Goal: Use online tool/utility

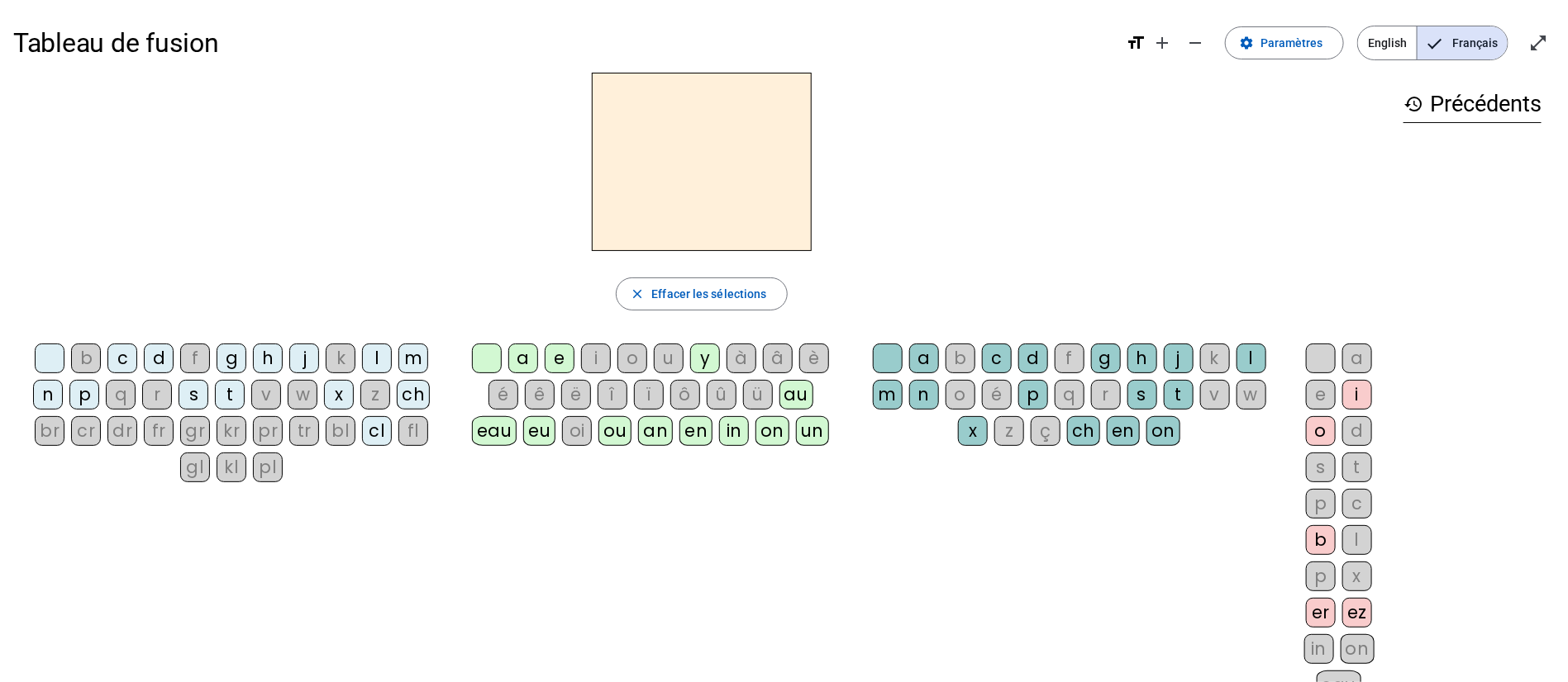
click at [165, 425] on div "fr" at bounding box center [159, 431] width 30 height 30
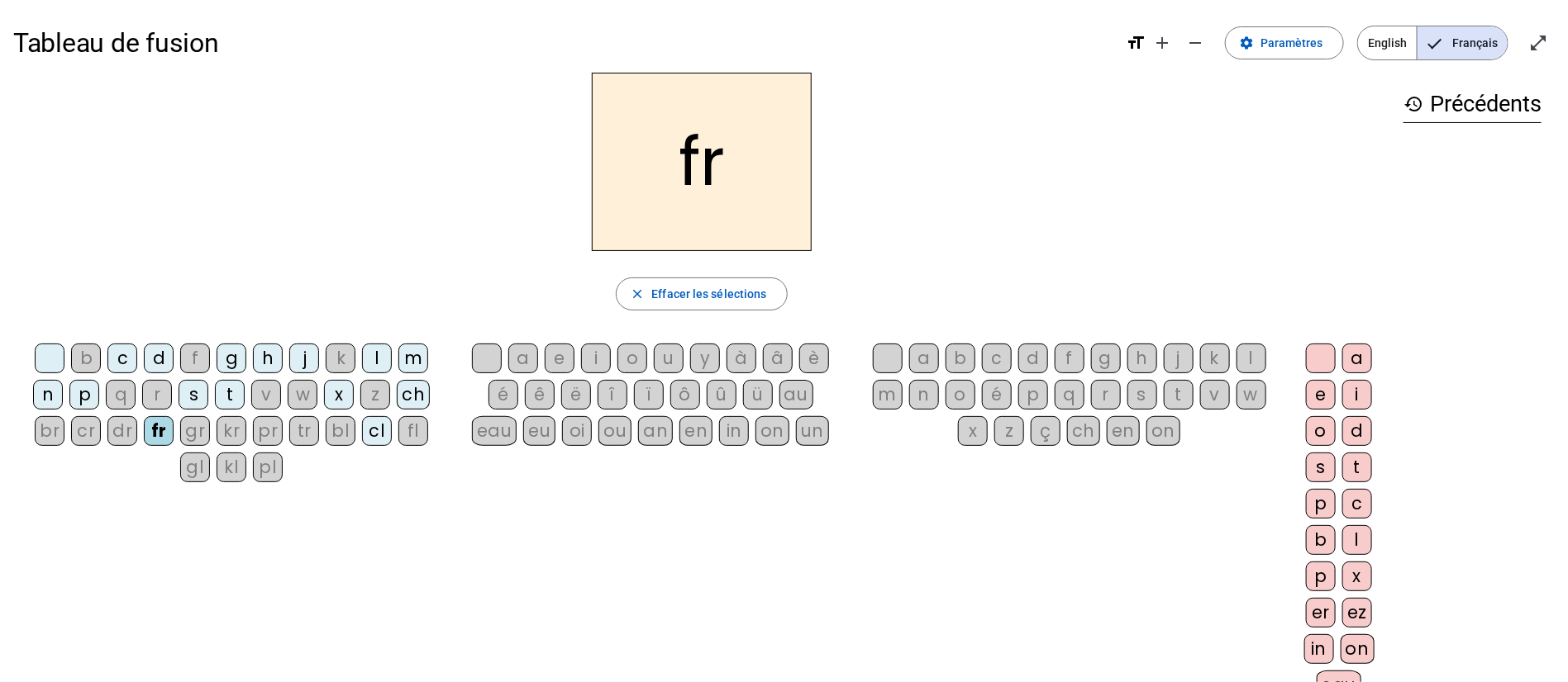
click at [668, 355] on div "u" at bounding box center [669, 358] width 30 height 30
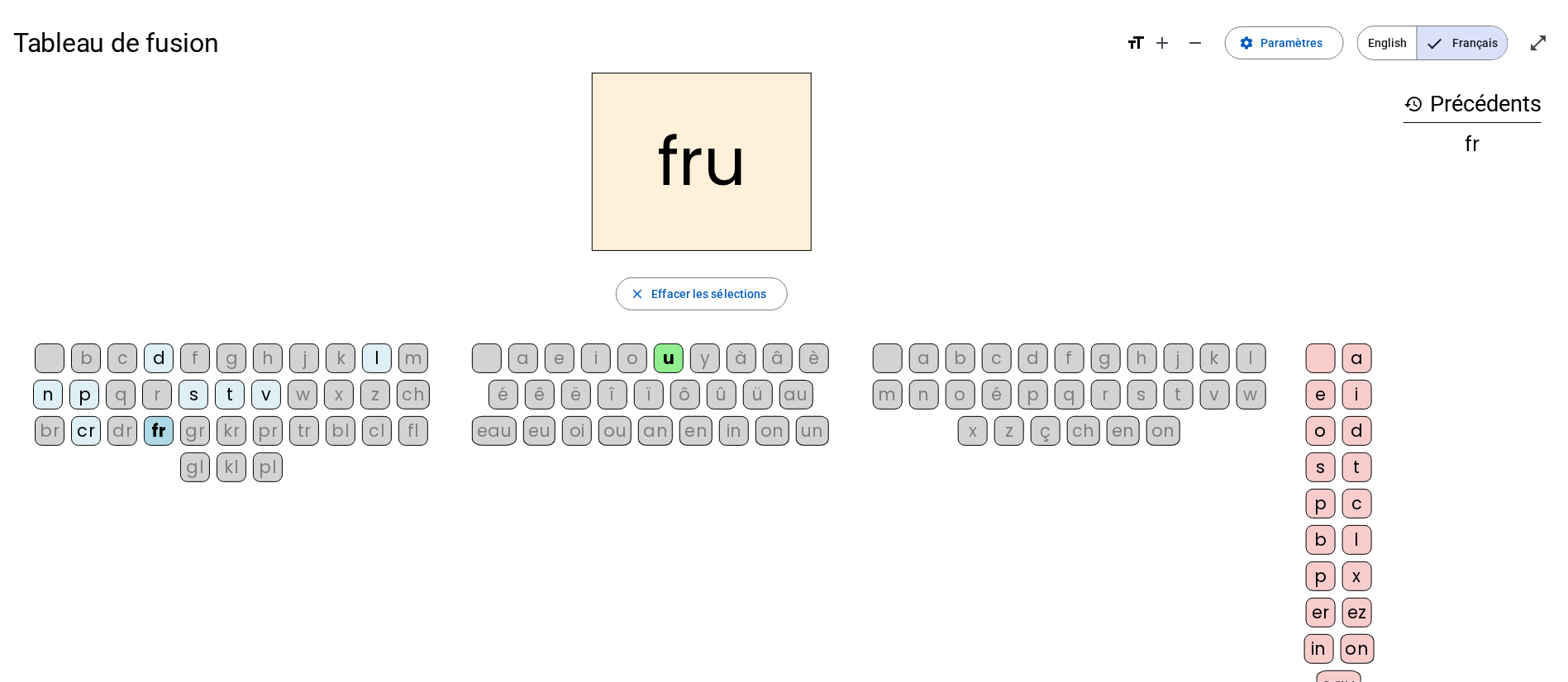
click at [562, 355] on div "e" at bounding box center [559, 358] width 30 height 30
click at [520, 362] on div "a" at bounding box center [523, 358] width 30 height 30
click at [789, 392] on div "au" at bounding box center [795, 394] width 34 height 30
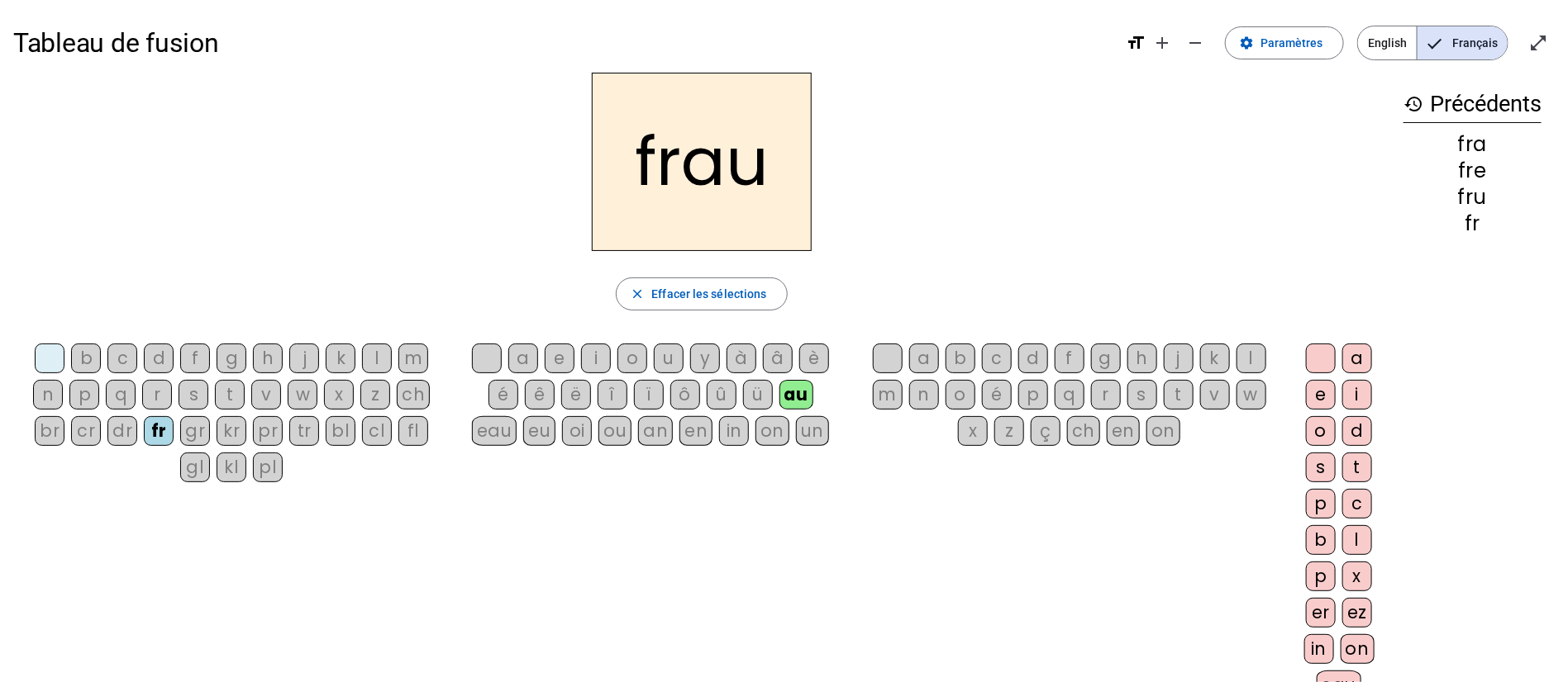
click at [566, 428] on div "oi" at bounding box center [577, 431] width 30 height 30
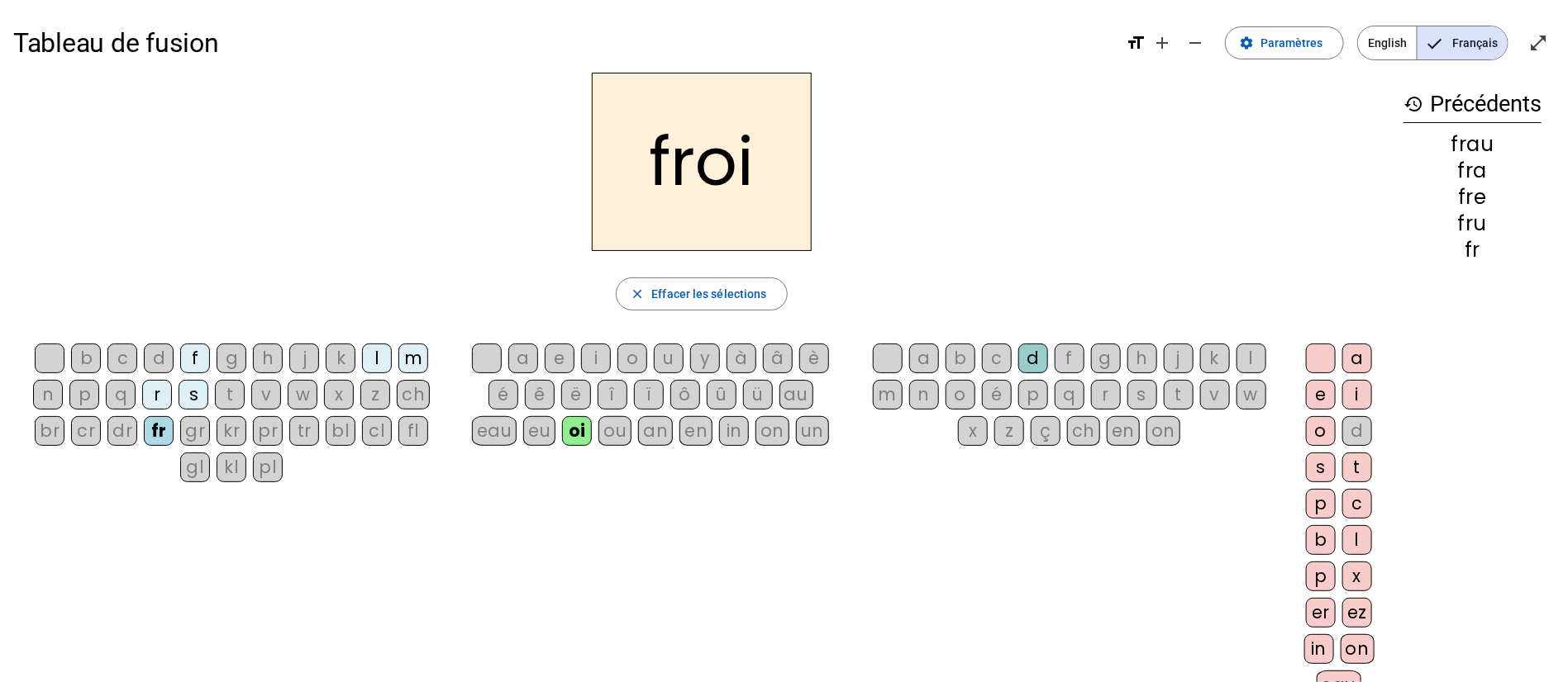
click at [617, 437] on div "ou" at bounding box center [615, 431] width 33 height 30
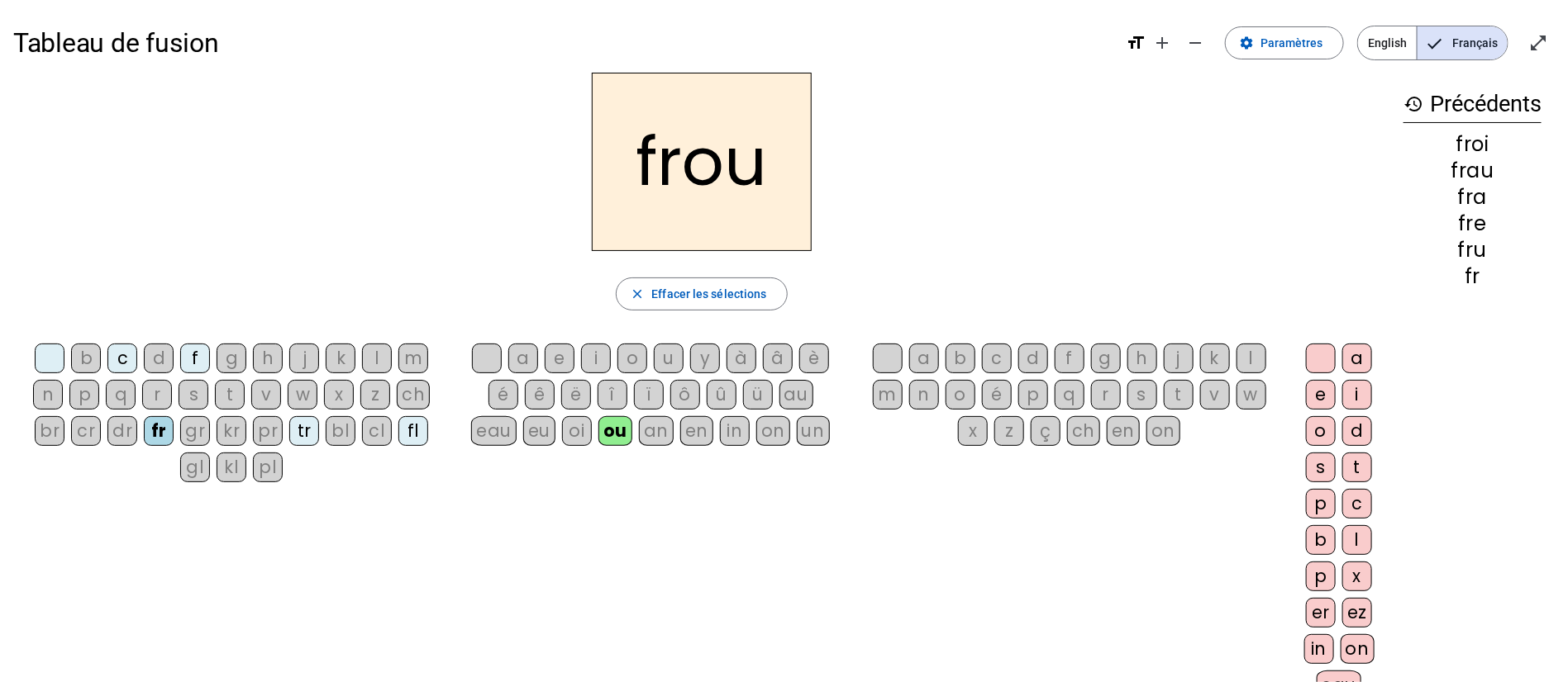
click at [348, 431] on div "bl" at bounding box center [340, 431] width 30 height 30
click at [669, 428] on div "an" at bounding box center [656, 431] width 35 height 30
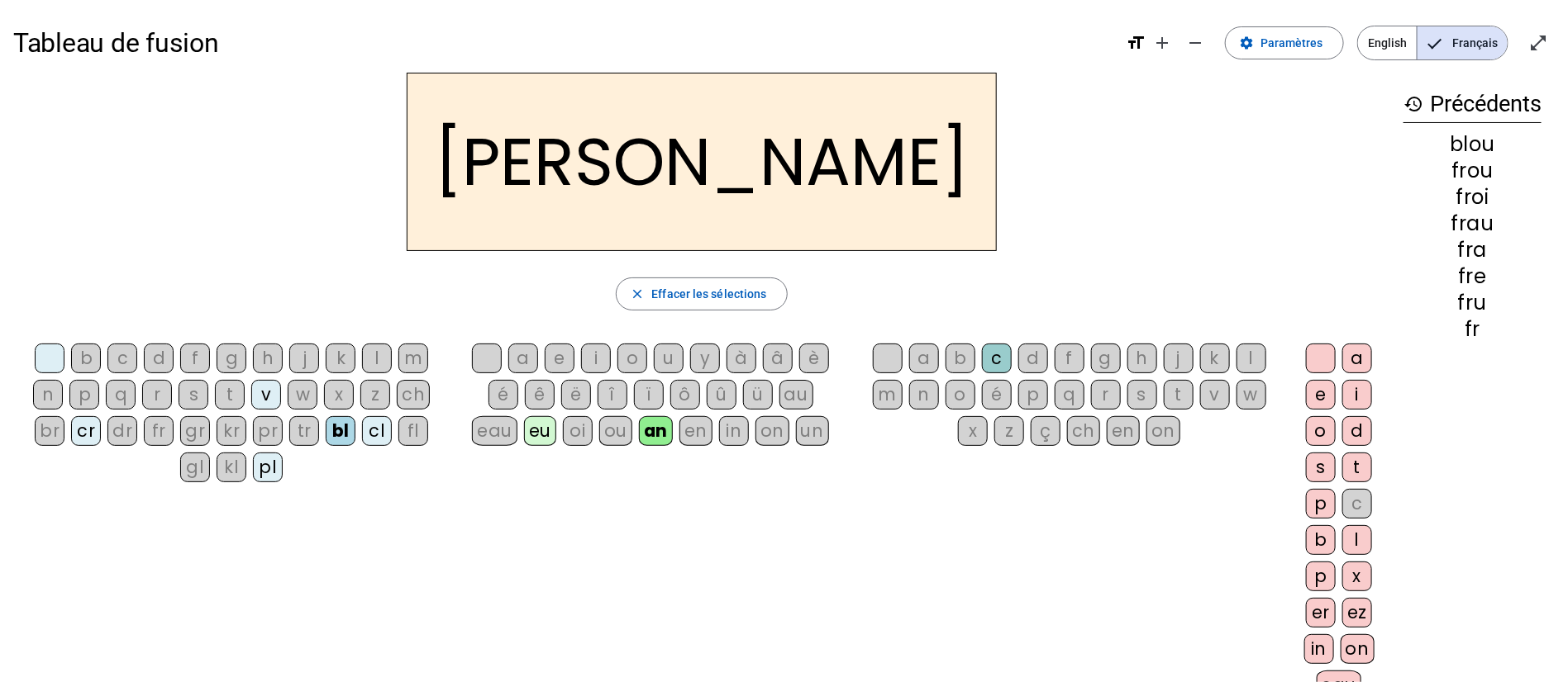
click at [778, 423] on div "on" at bounding box center [772, 431] width 34 height 30
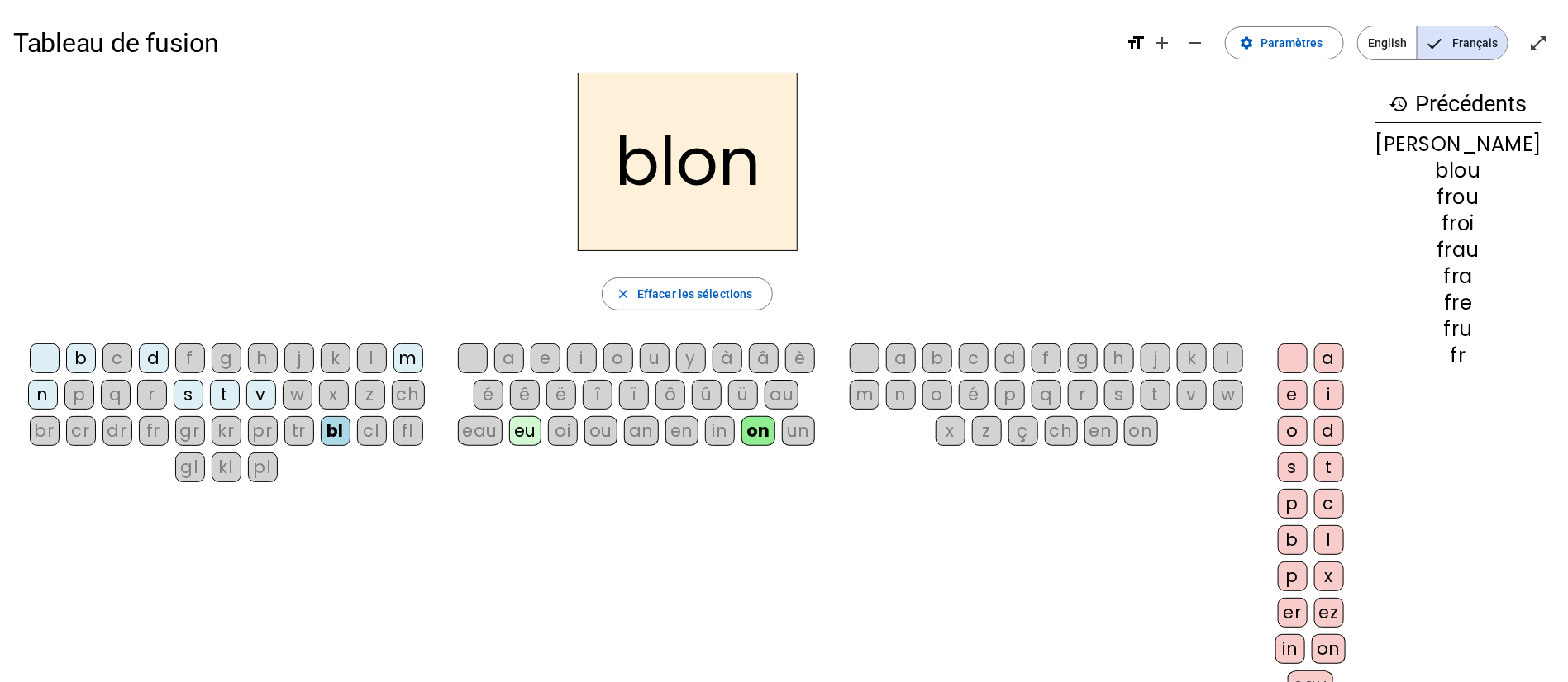
click at [494, 433] on div "eau" at bounding box center [481, 431] width 46 height 30
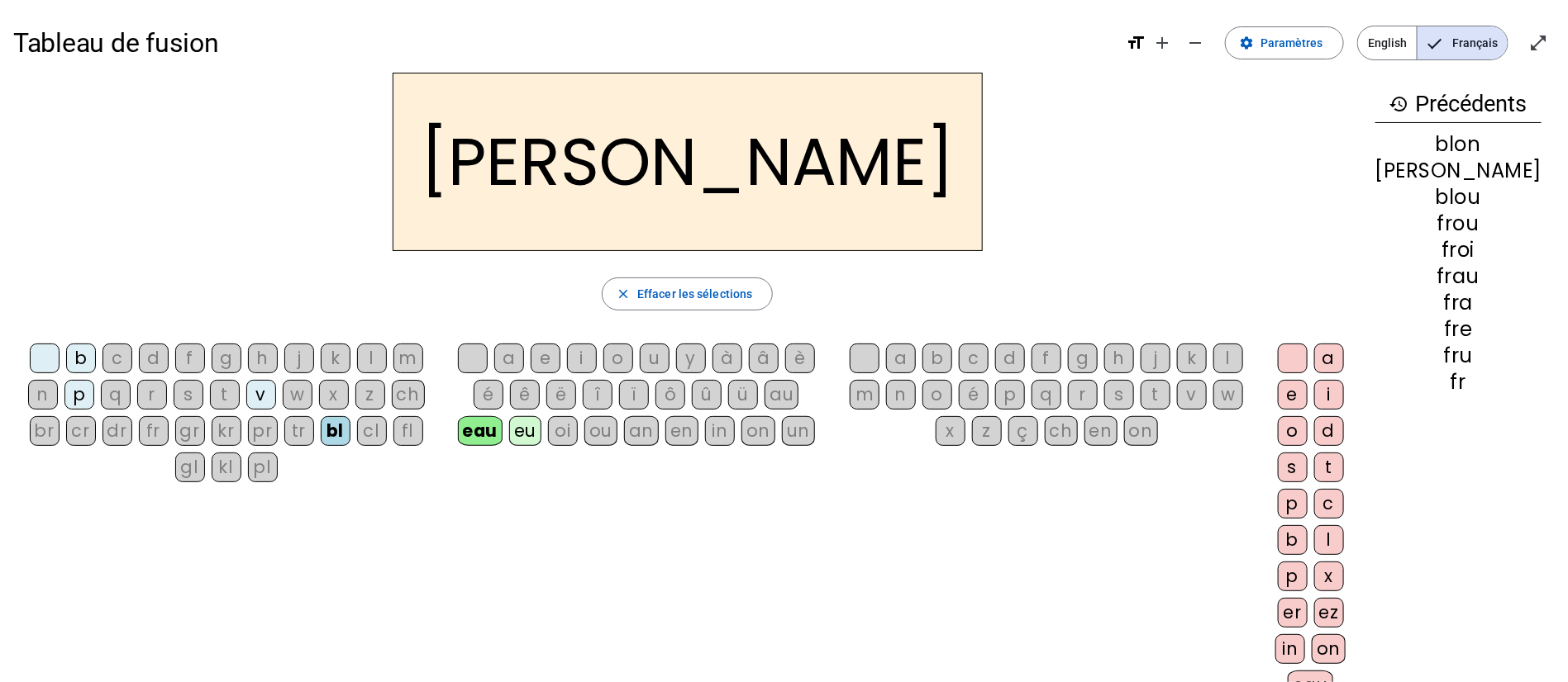
click at [730, 430] on div "in" at bounding box center [720, 431] width 30 height 30
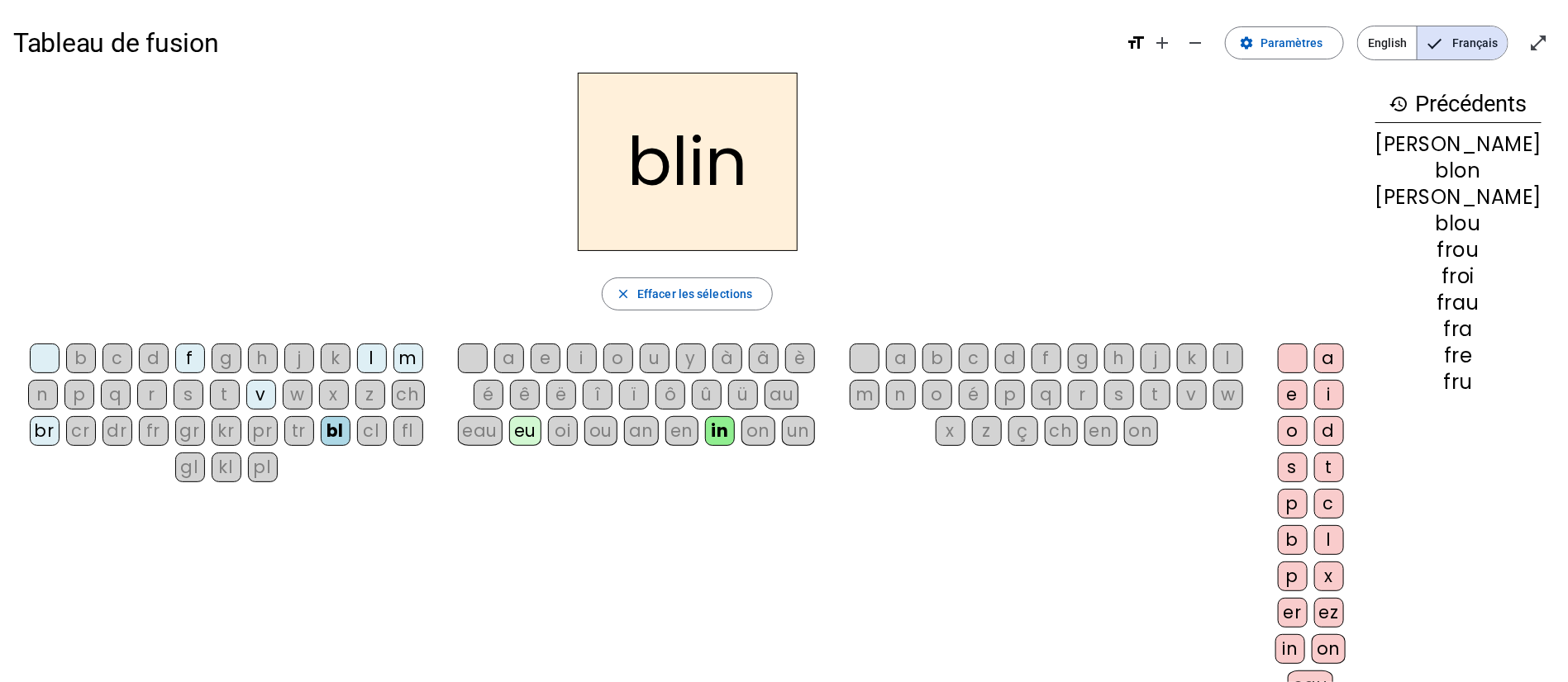
click at [415, 433] on div "fl" at bounding box center [408, 431] width 30 height 30
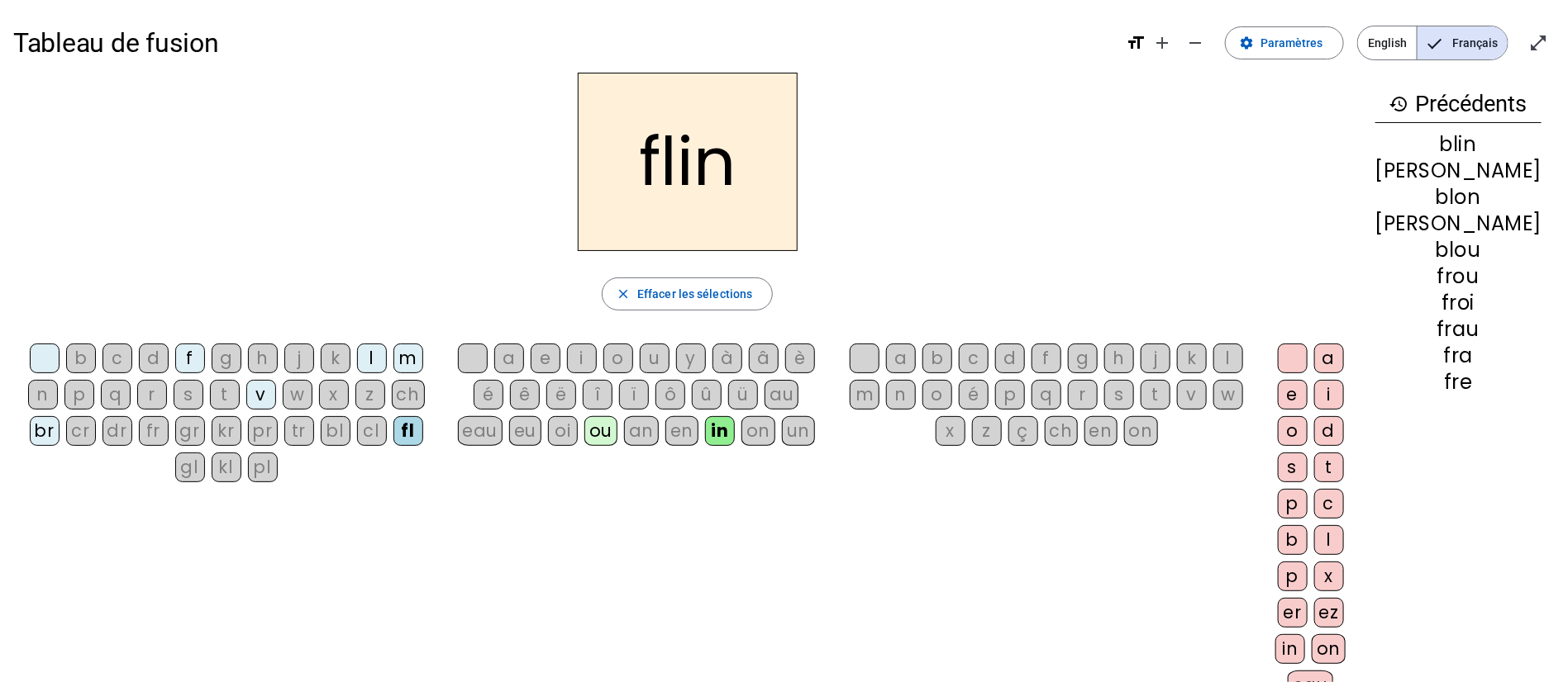
click at [503, 390] on div "é" at bounding box center [488, 394] width 30 height 30
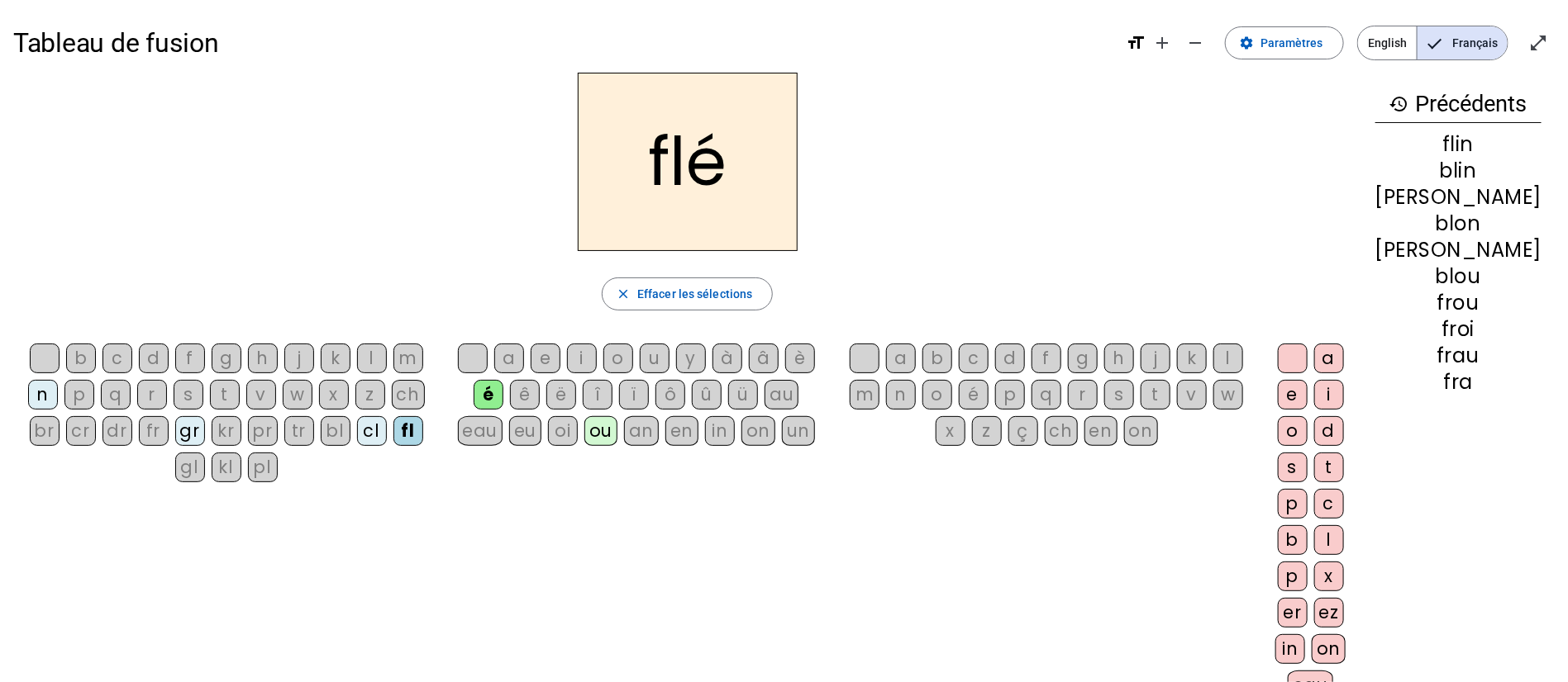
click at [807, 424] on div "un" at bounding box center [798, 431] width 33 height 30
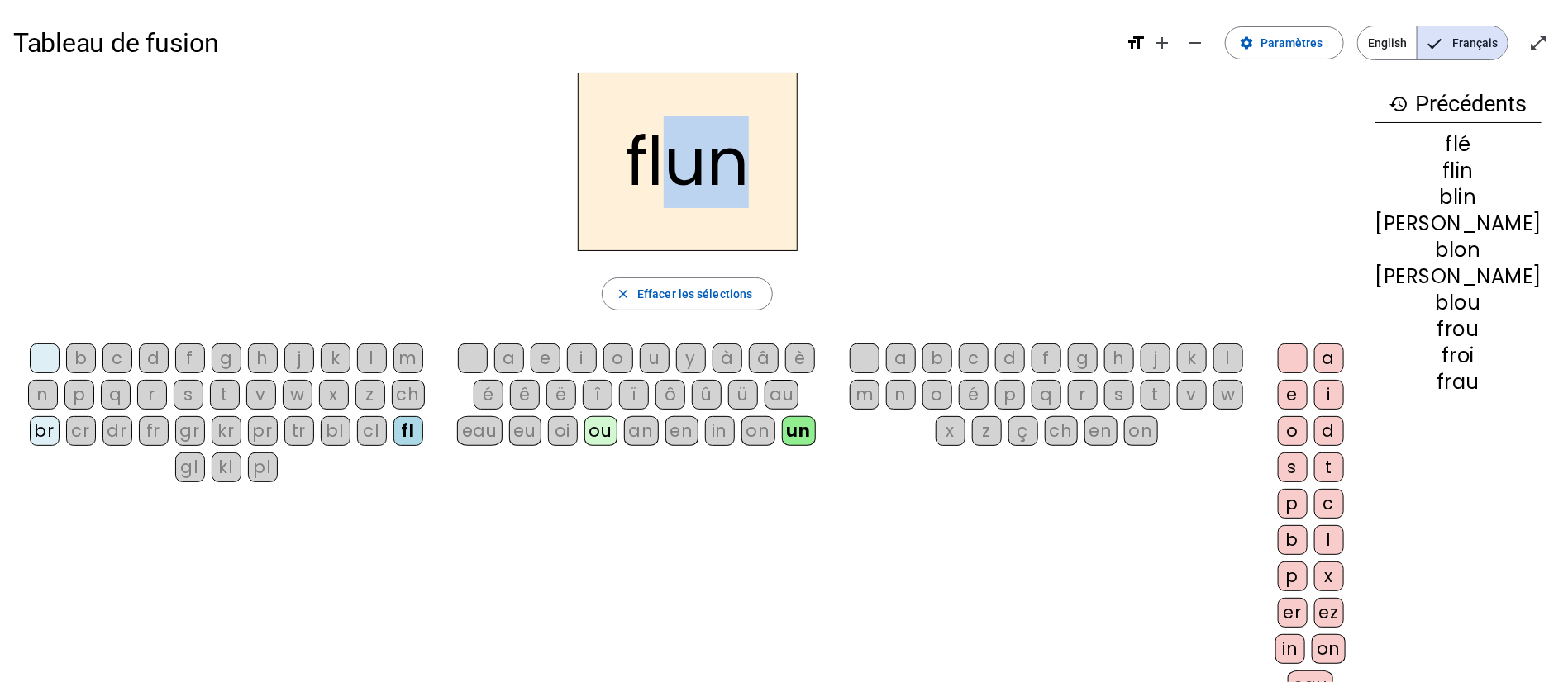
drag, startPoint x: 693, startPoint y: 167, endPoint x: 746, endPoint y: 174, distance: 53.5
click at [746, 174] on h2 "flun" at bounding box center [687, 162] width 220 height 178
click at [923, 182] on div "flun" at bounding box center [688, 162] width 1348 height 178
click at [1206, 359] on div "k" at bounding box center [1192, 358] width 30 height 30
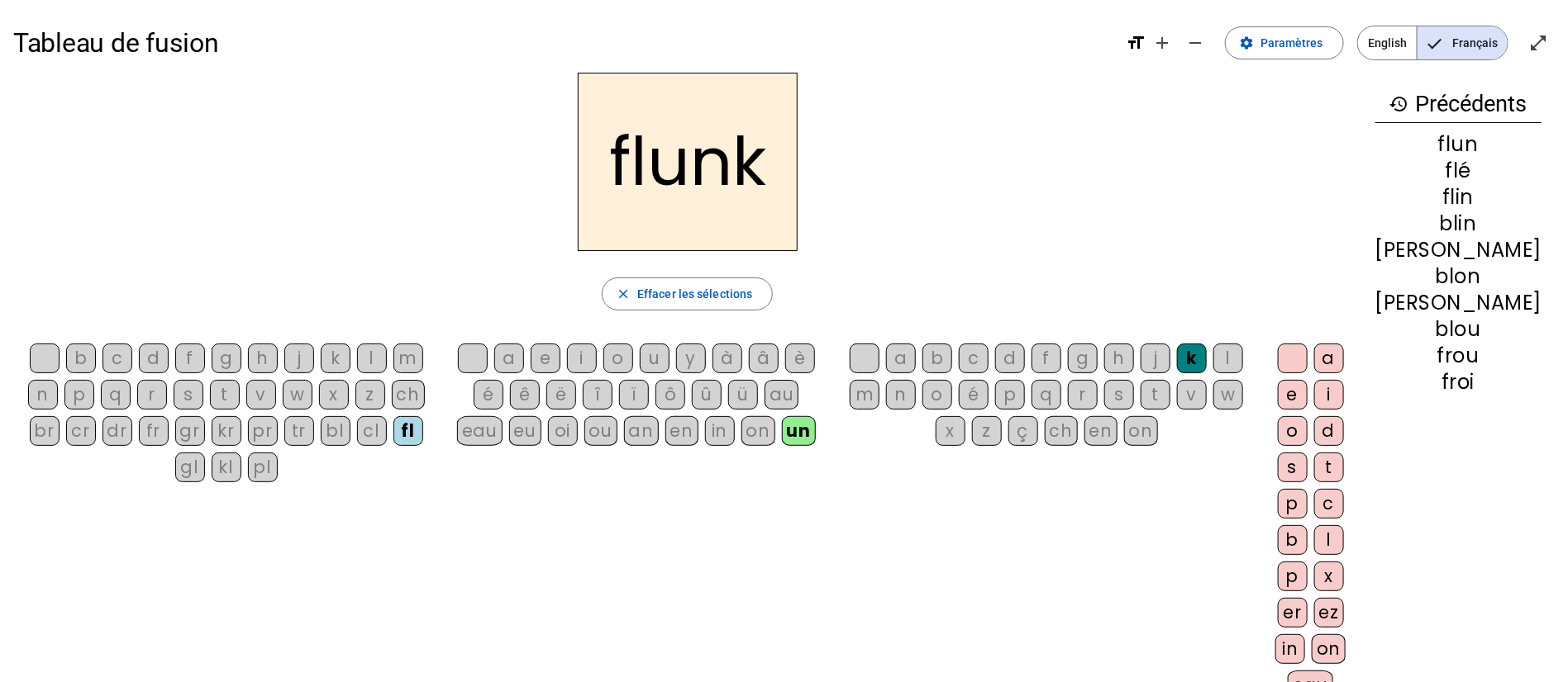
click at [1344, 355] on div "a" at bounding box center [1328, 358] width 30 height 30
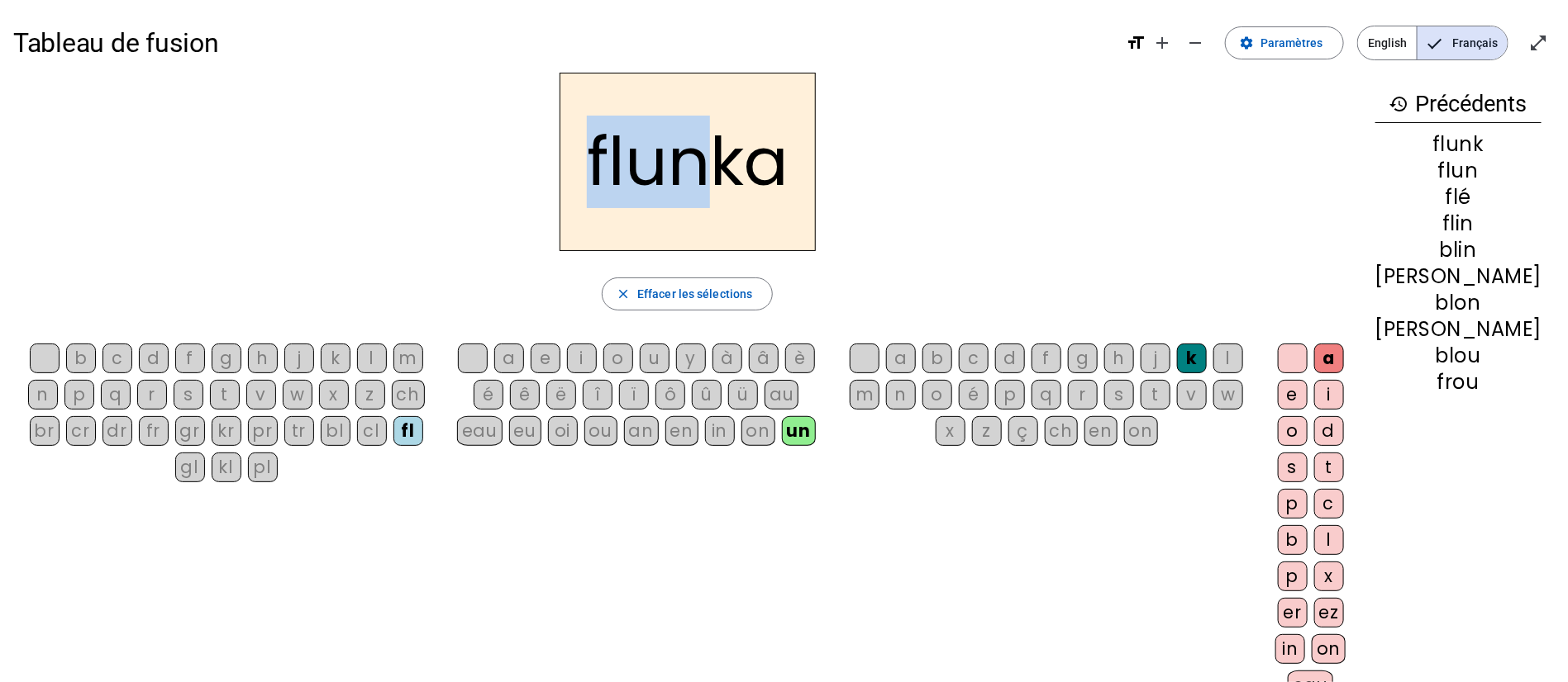
drag, startPoint x: 603, startPoint y: 165, endPoint x: 724, endPoint y: 177, distance: 121.6
click at [724, 177] on h2 "flunka" at bounding box center [687, 162] width 256 height 178
click at [900, 202] on div "flunka" at bounding box center [688, 162] width 1348 height 178
click at [1307, 428] on div "o" at bounding box center [1292, 431] width 30 height 30
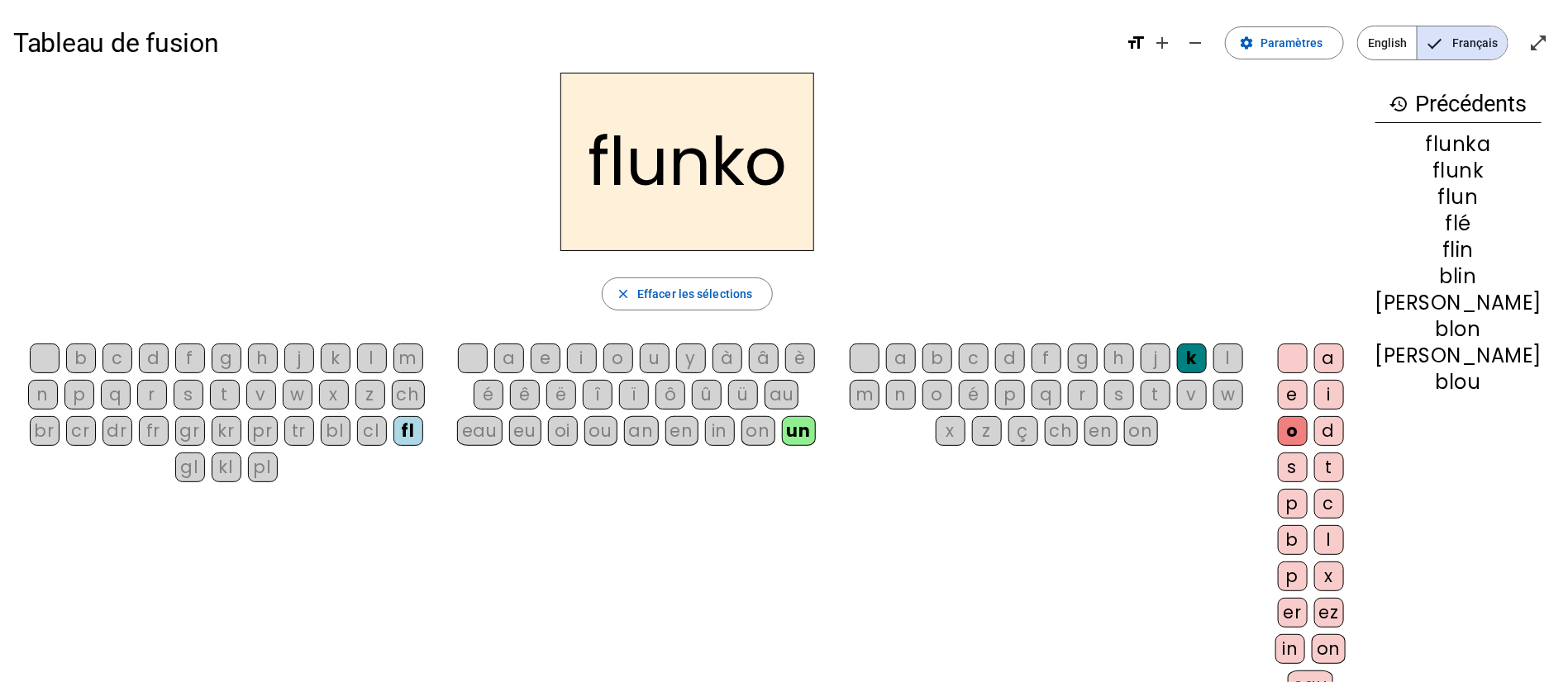
click at [609, 432] on div "ou" at bounding box center [600, 431] width 33 height 30
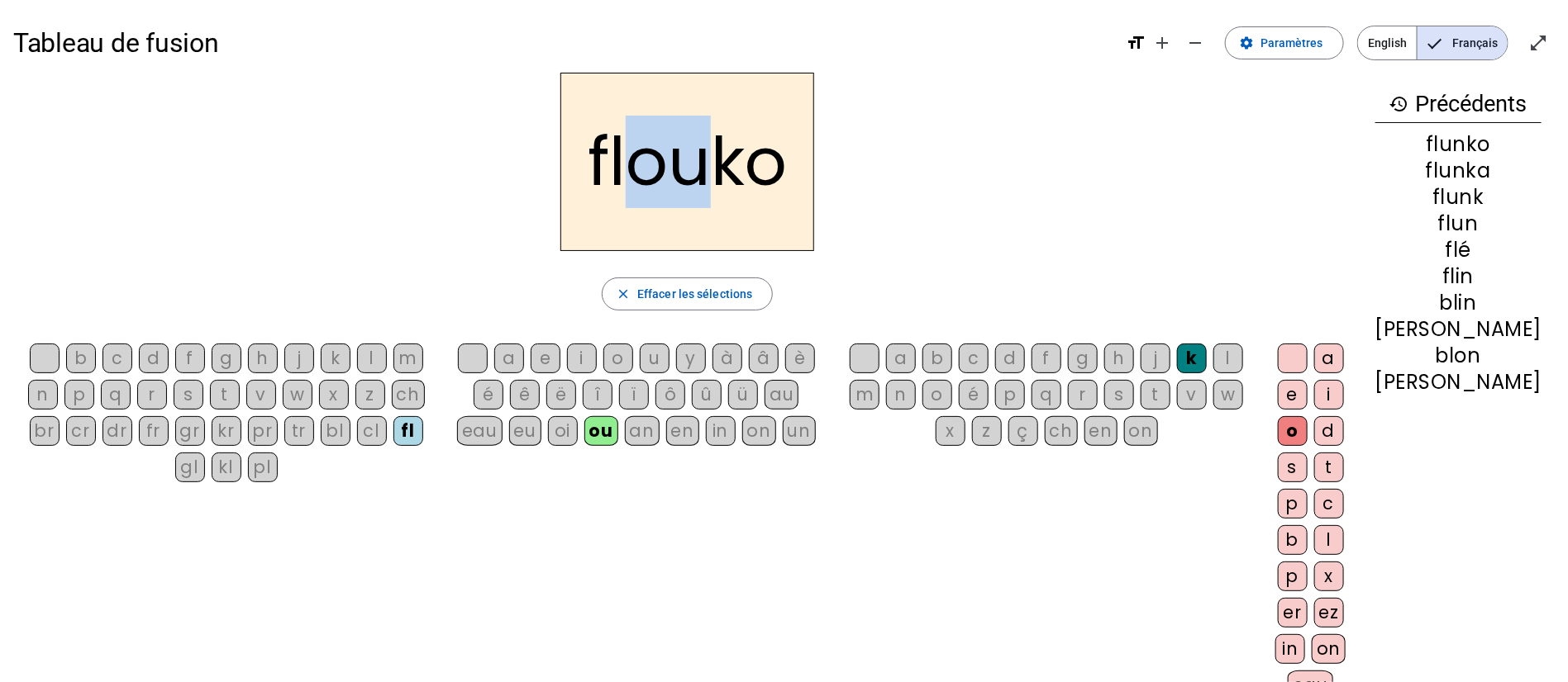
drag, startPoint x: 654, startPoint y: 158, endPoint x: 733, endPoint y: 172, distance: 80.2
click at [733, 172] on h2 "flouko" at bounding box center [687, 162] width 253 height 178
click at [1344, 389] on div "i" at bounding box center [1328, 394] width 30 height 30
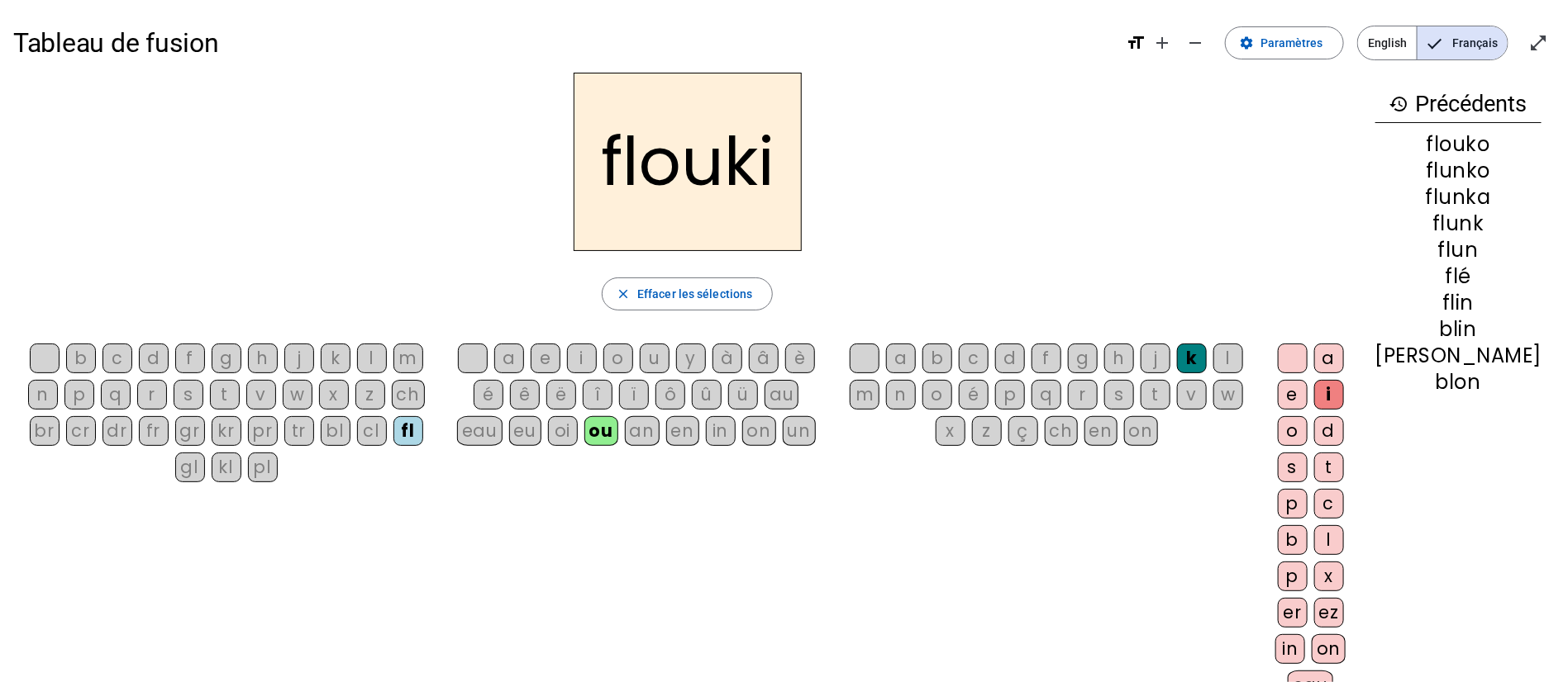
click at [1305, 653] on div "in" at bounding box center [1290, 649] width 30 height 30
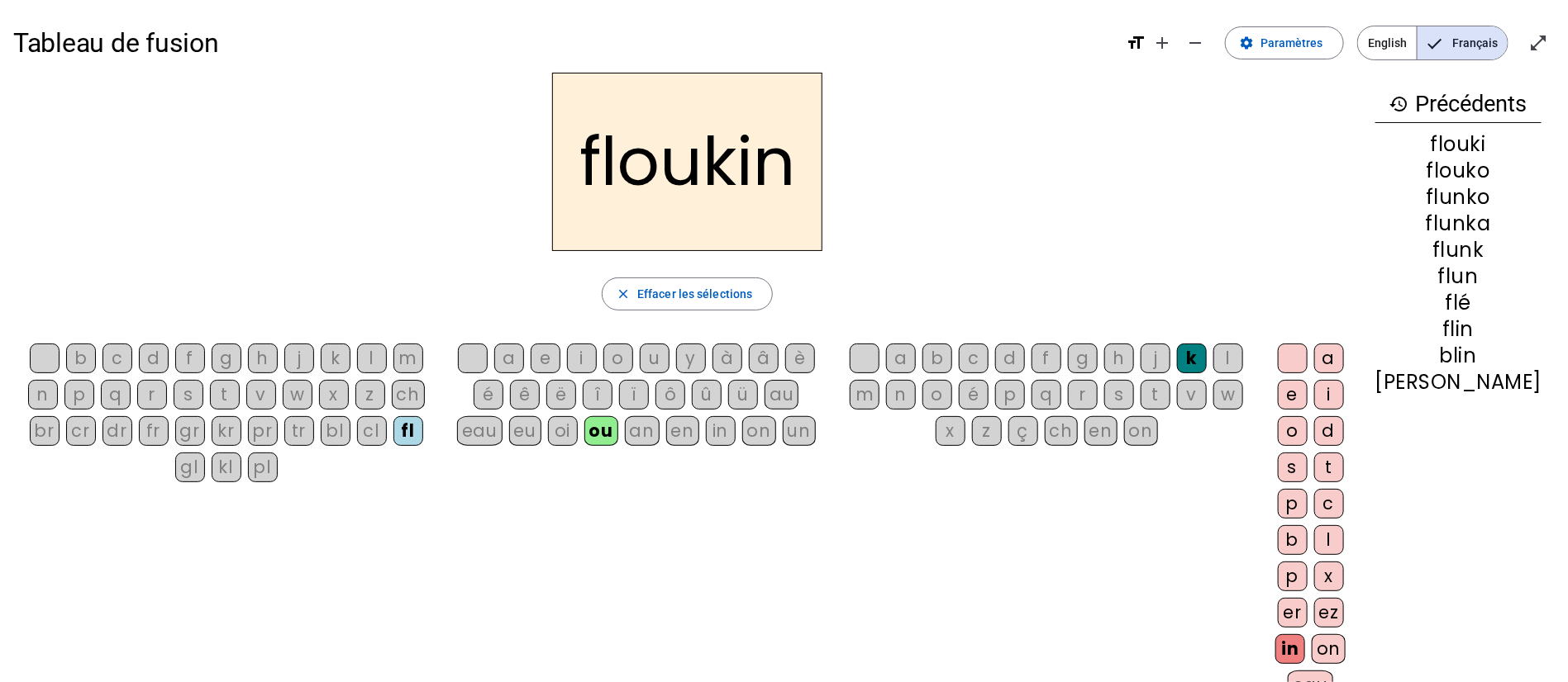
scroll to position [124, 0]
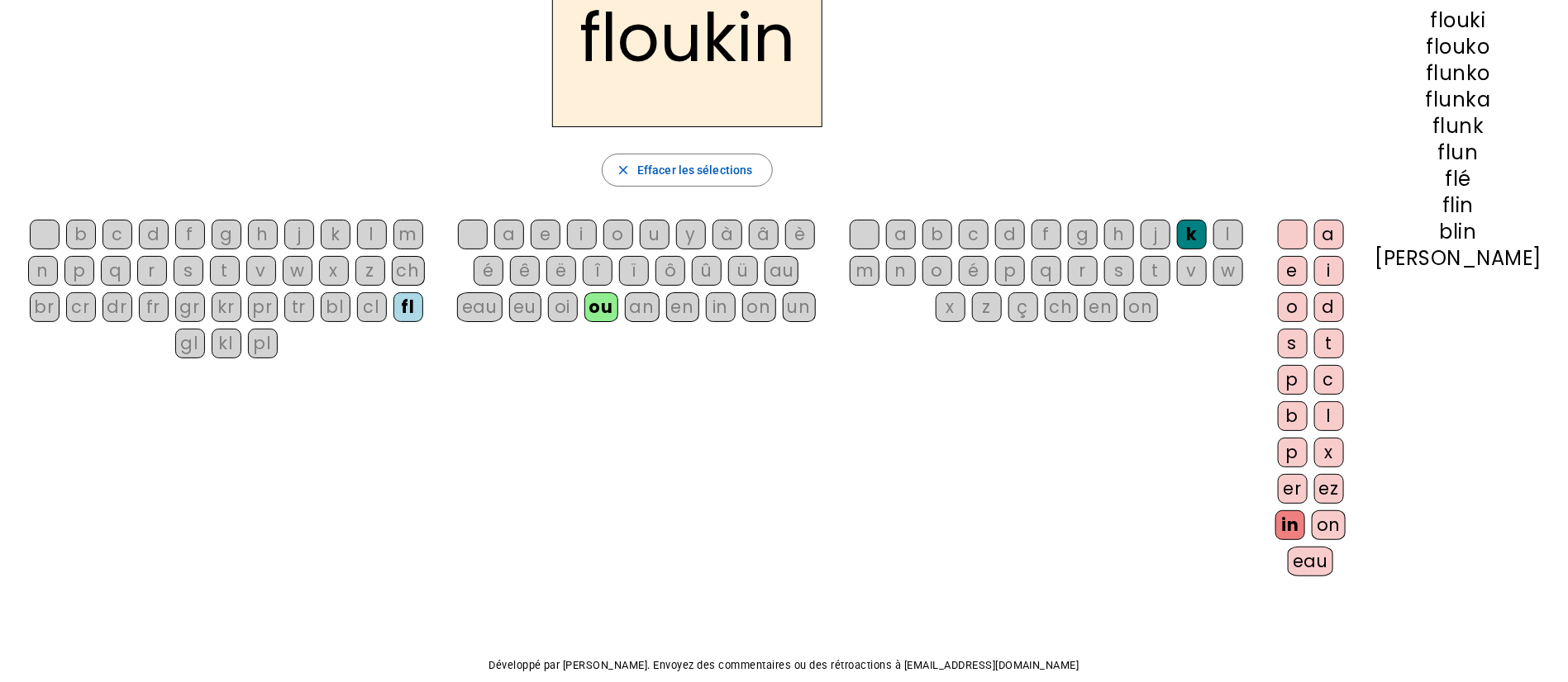
click at [1346, 525] on div "on" at bounding box center [1328, 525] width 34 height 30
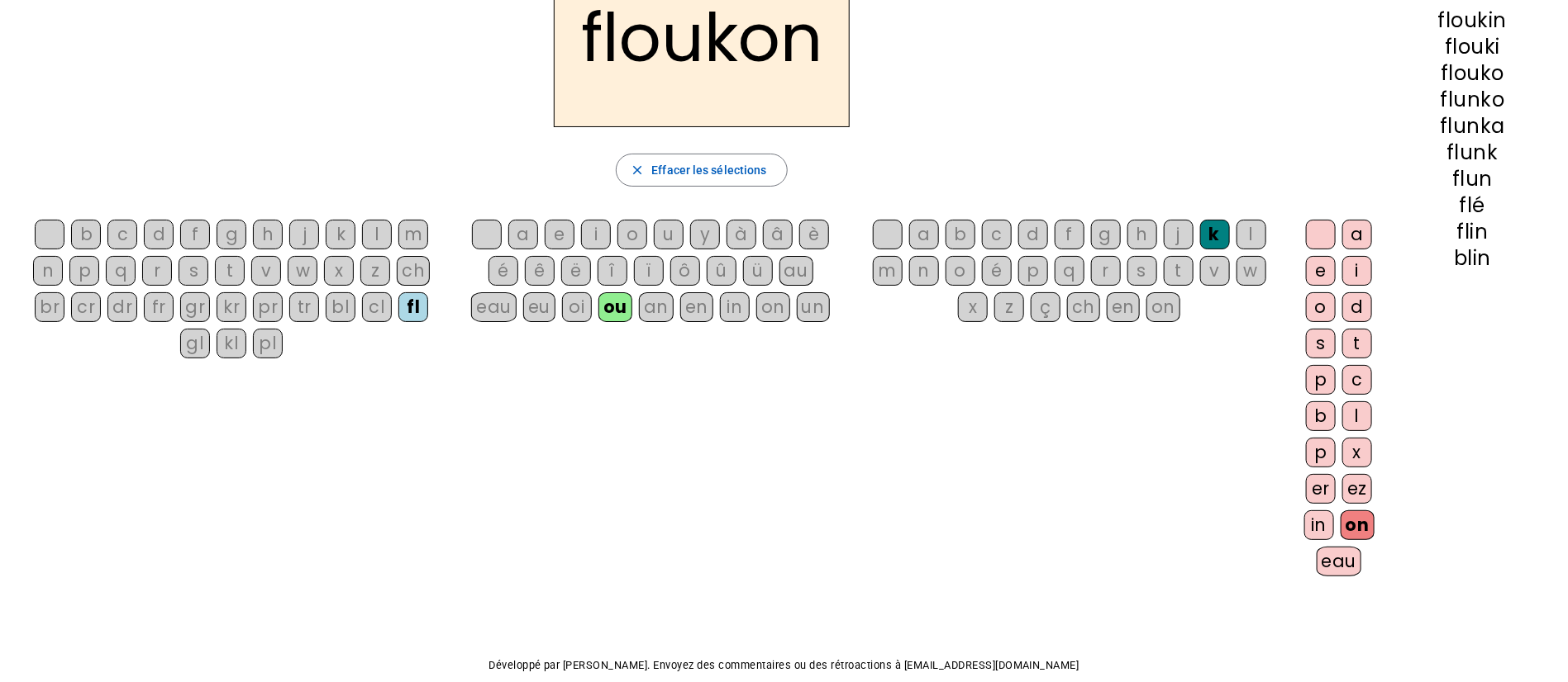
scroll to position [0, 0]
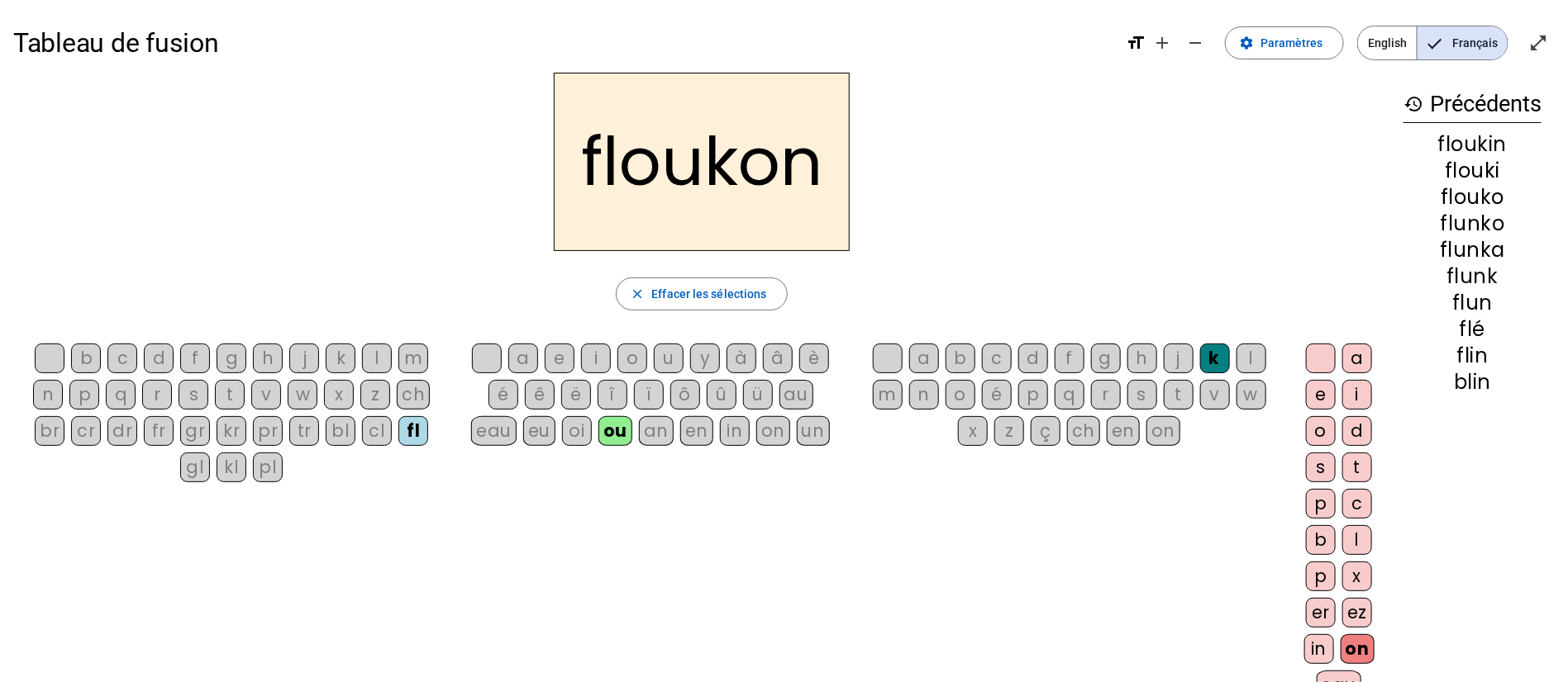
click at [778, 429] on div "on" at bounding box center [773, 431] width 34 height 30
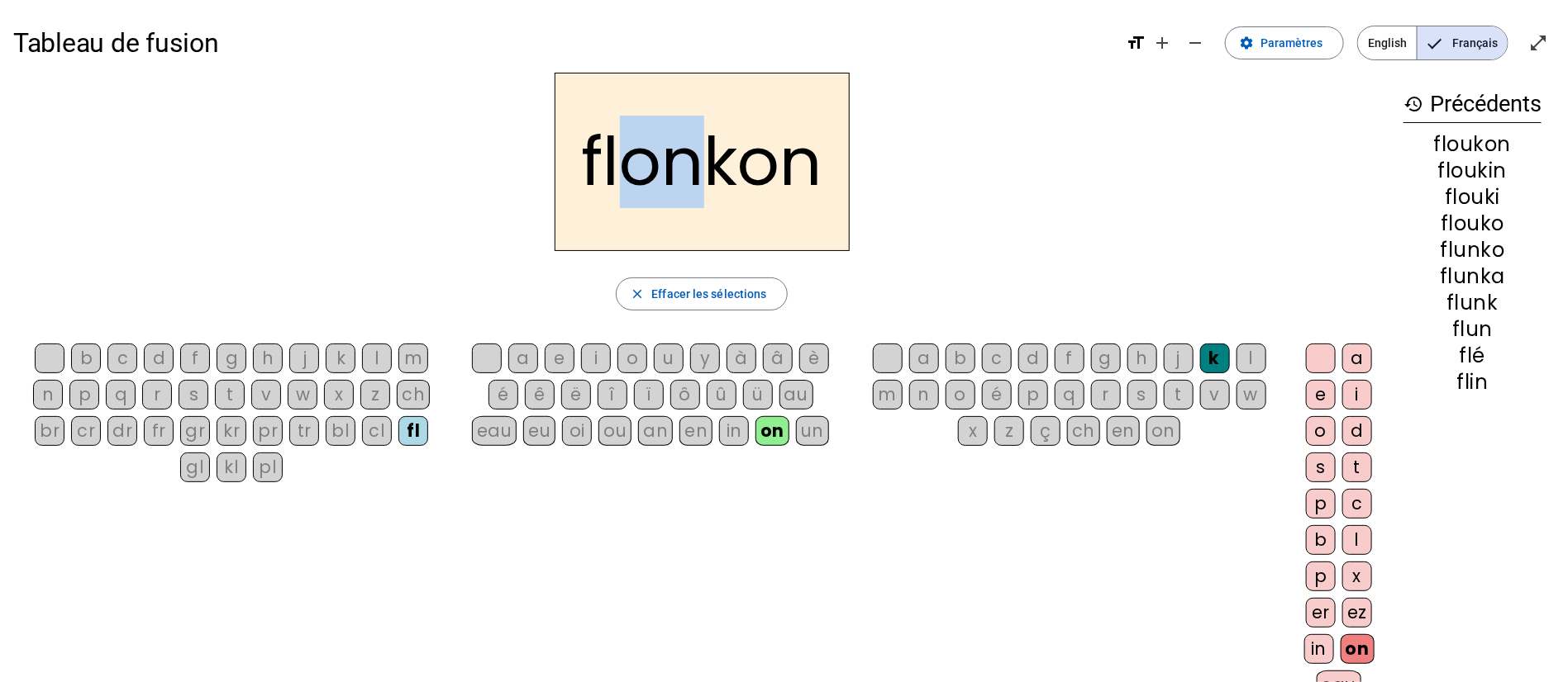
drag, startPoint x: 683, startPoint y: 163, endPoint x: 632, endPoint y: 158, distance: 51.2
click at [632, 158] on h2 "flonkon" at bounding box center [702, 162] width 295 height 178
click at [907, 162] on div "flonkon" at bounding box center [702, 162] width 1377 height 178
click at [224, 467] on div "kl" at bounding box center [231, 467] width 30 height 30
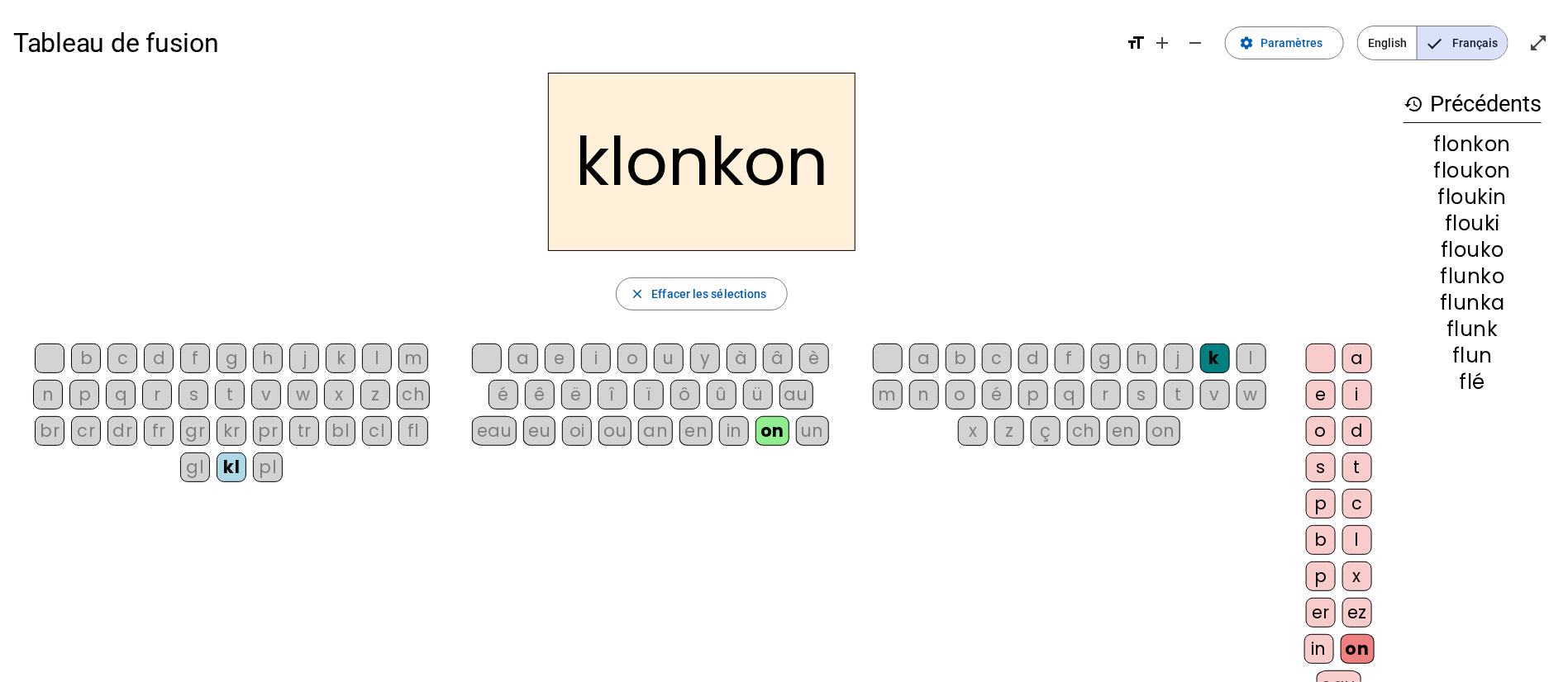
click at [165, 432] on div "fr" at bounding box center [159, 431] width 30 height 30
click at [416, 393] on div "ch" at bounding box center [413, 394] width 33 height 30
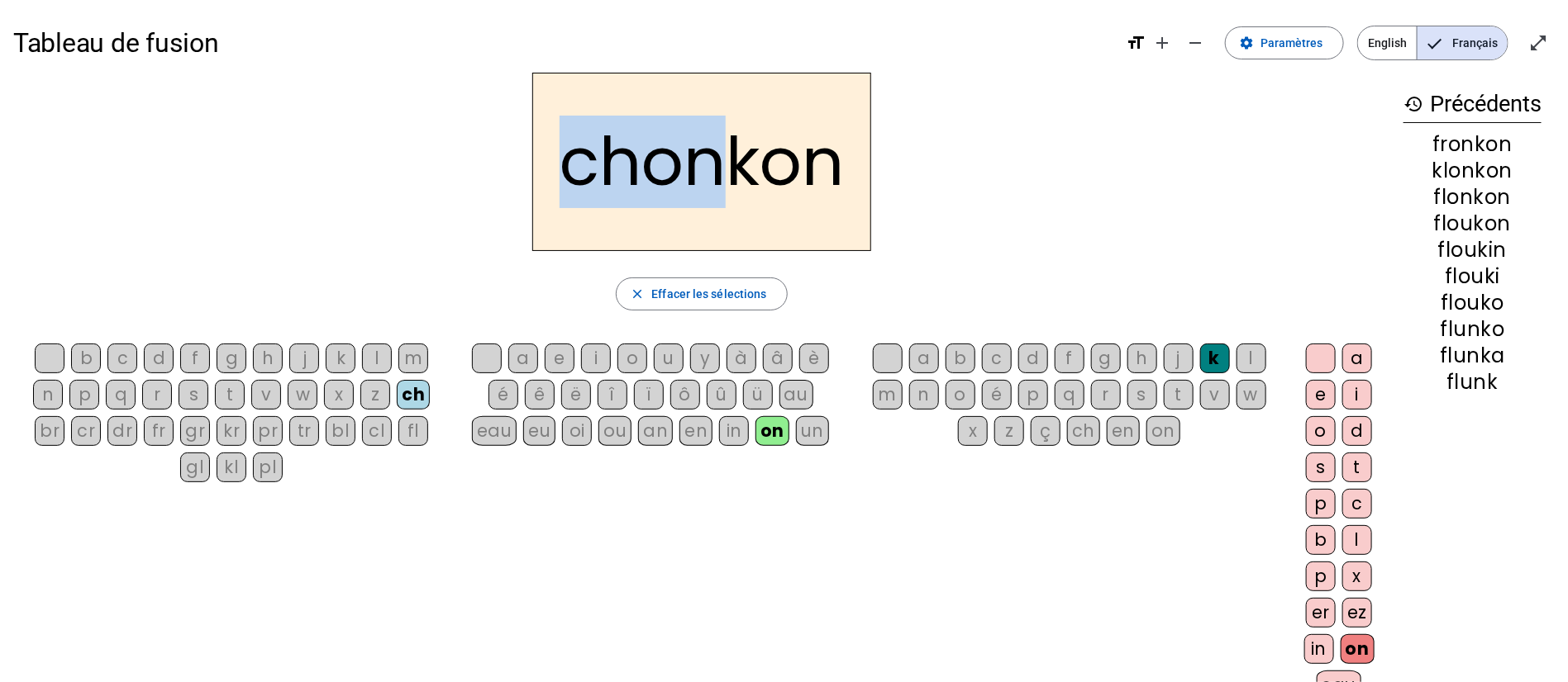
drag, startPoint x: 572, startPoint y: 165, endPoint x: 725, endPoint y: 176, distance: 153.4
click at [725, 176] on h2 "chonkon" at bounding box center [702, 162] width 339 height 178
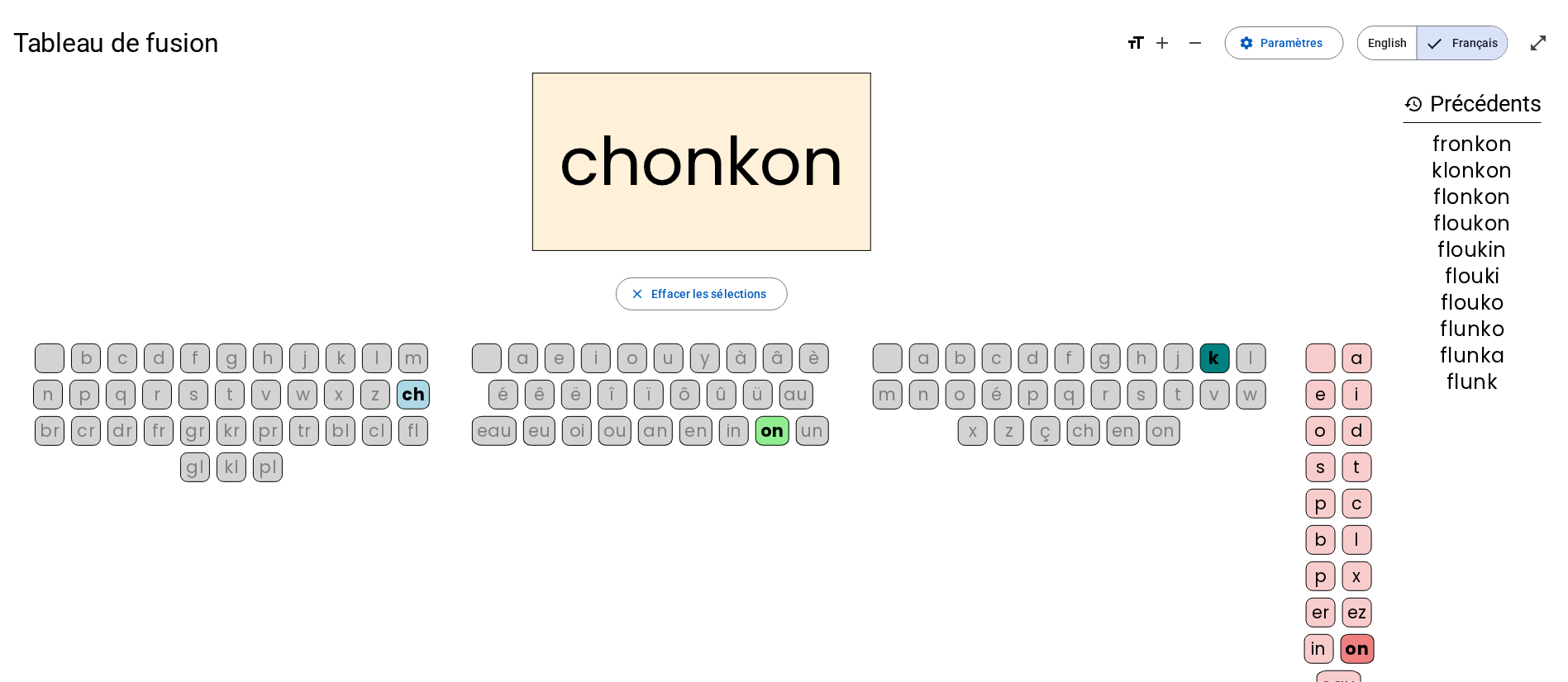
click at [977, 225] on div "chonkon" at bounding box center [702, 162] width 1377 height 178
click at [794, 387] on div "au" at bounding box center [795, 394] width 34 height 30
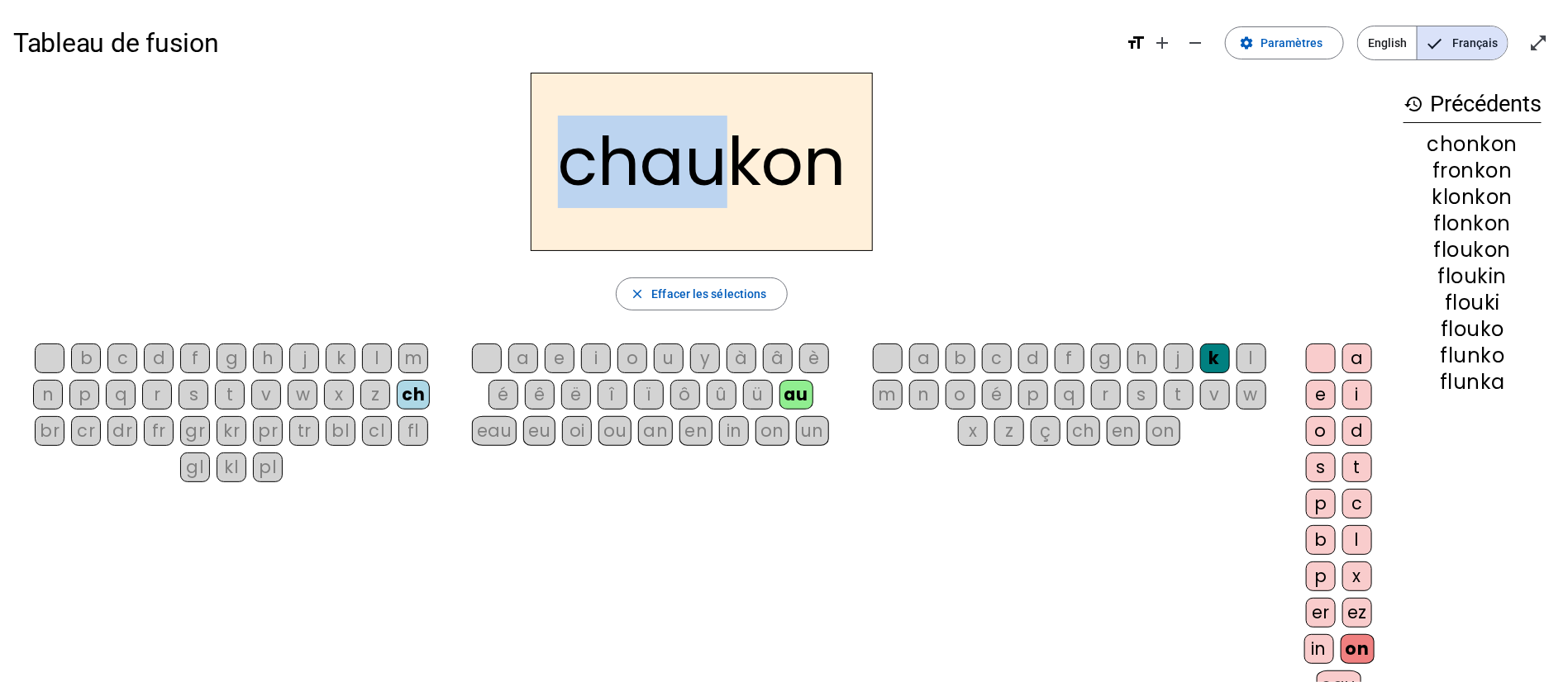
drag, startPoint x: 564, startPoint y: 161, endPoint x: 729, endPoint y: 174, distance: 165.5
click at [727, 172] on h2 "chaukon" at bounding box center [702, 162] width 343 height 178
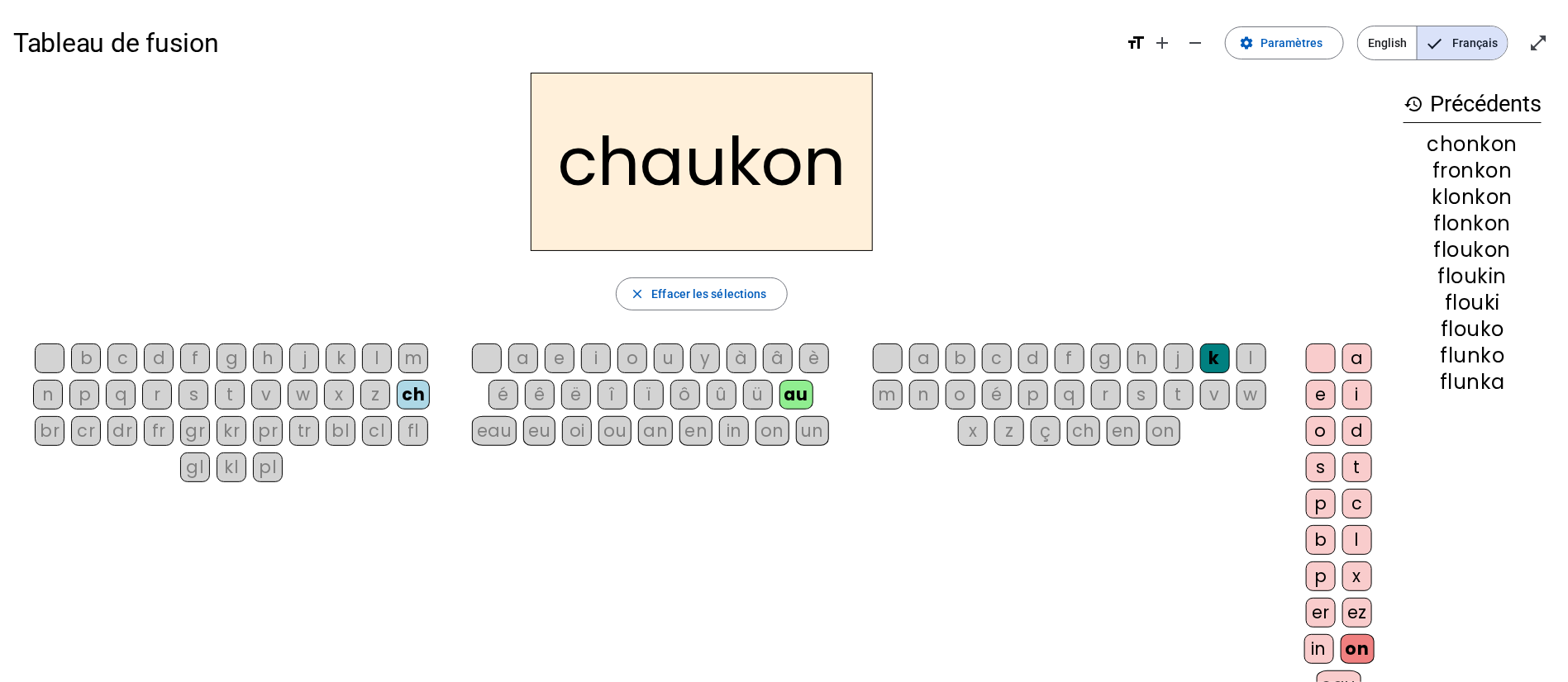
click at [777, 477] on div "b c d f g h j k l m n p q r s t v w x z ch br cr dr fr gr kr pr tr bl cl fl gl …" at bounding box center [702, 525] width 1377 height 377
